Goal: Transaction & Acquisition: Purchase product/service

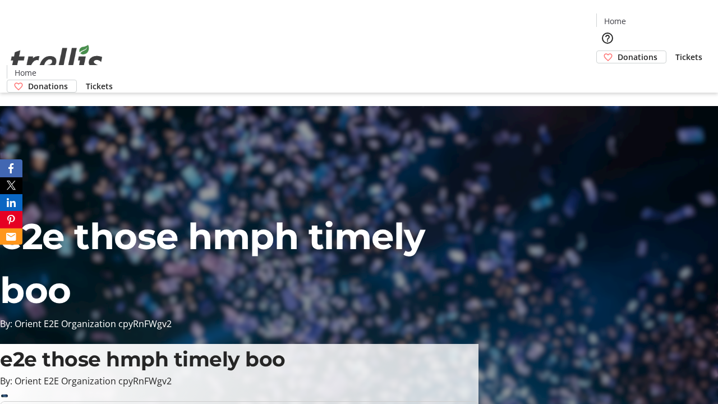
click at [617, 51] on span "Donations" at bounding box center [637, 57] width 40 height 12
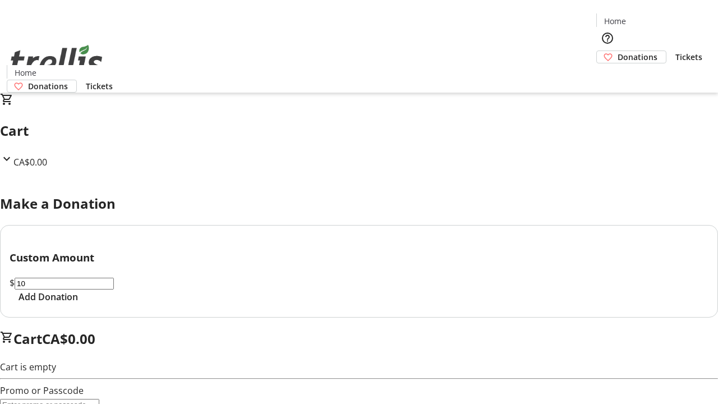
click at [78, 303] on span "Add Donation" at bounding box center [48, 296] width 59 height 13
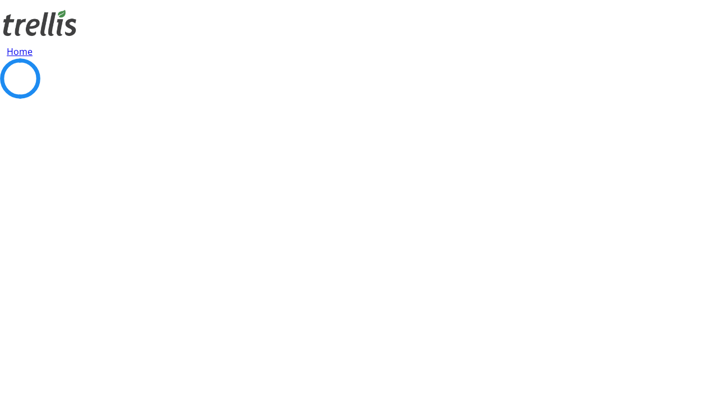
select select "CA"
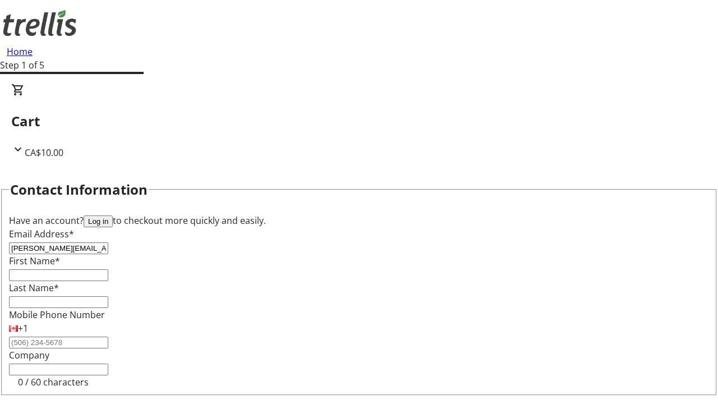
type input "[PERSON_NAME][EMAIL_ADDRESS][DOMAIN_NAME]"
type input "[PERSON_NAME]"
type input "[STREET_ADDRESS][PERSON_NAME]"
type input "Kelowna"
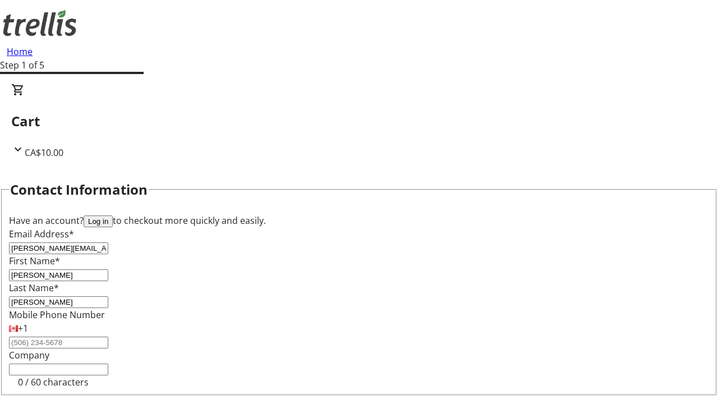
select select "BC"
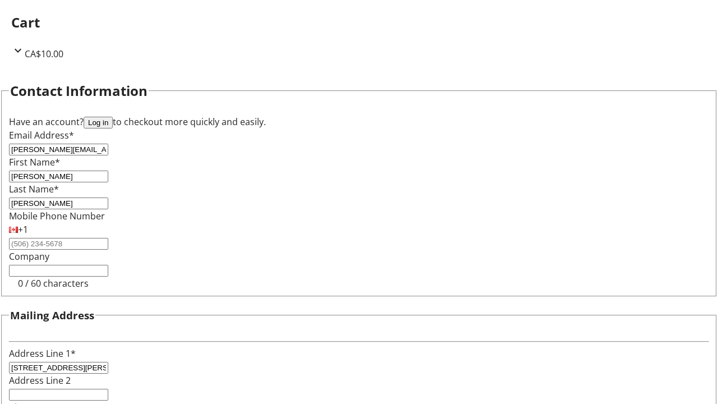
type input "Kelowna"
type input "V1Y 0C2"
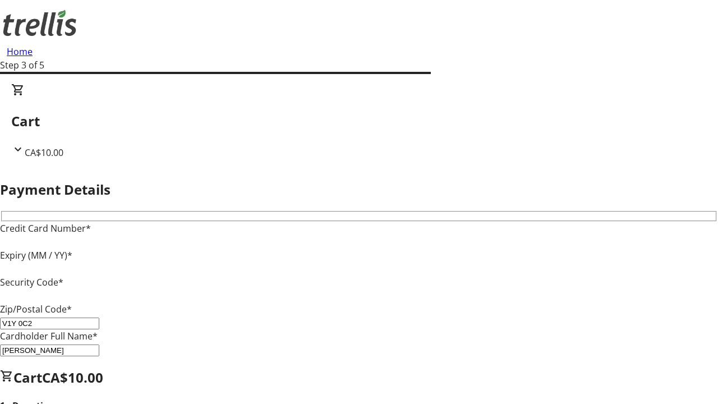
type input "V1Y 0C2"
